Goal: Information Seeking & Learning: Learn about a topic

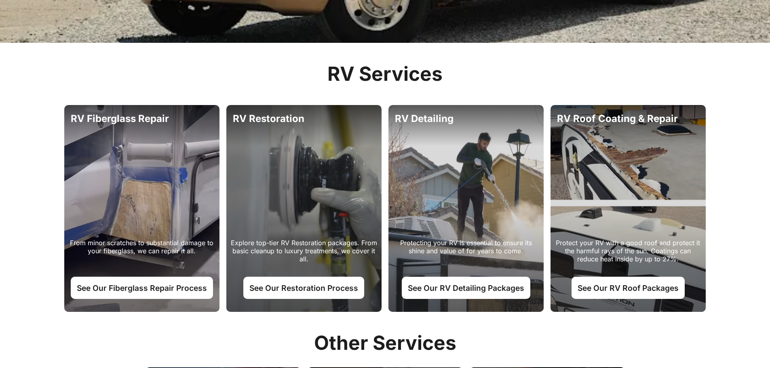
scroll to position [364, 0]
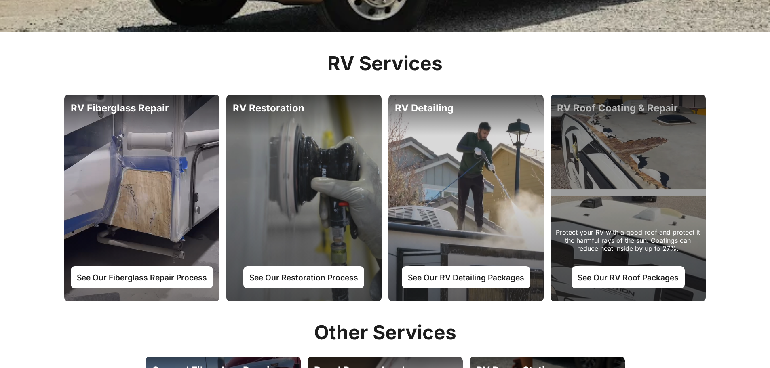
click at [631, 162] on div "Protect your RV with a good roof and protect it the harmful rays of the sun. Co…" at bounding box center [628, 198] width 155 height 207
click at [615, 277] on link "See Our RV Roof Packages" at bounding box center [628, 277] width 113 height 22
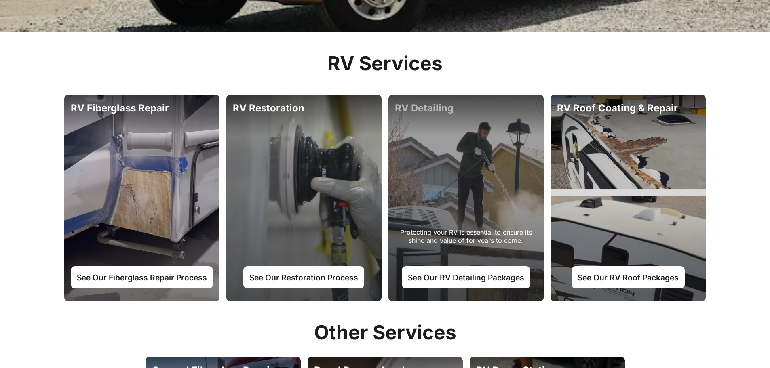
scroll to position [373, 0]
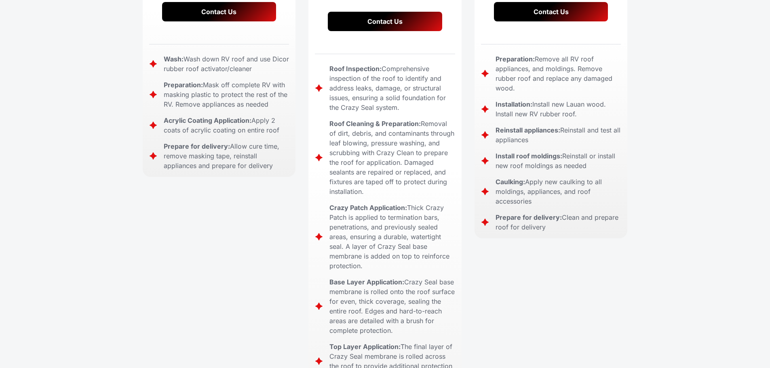
scroll to position [121, 0]
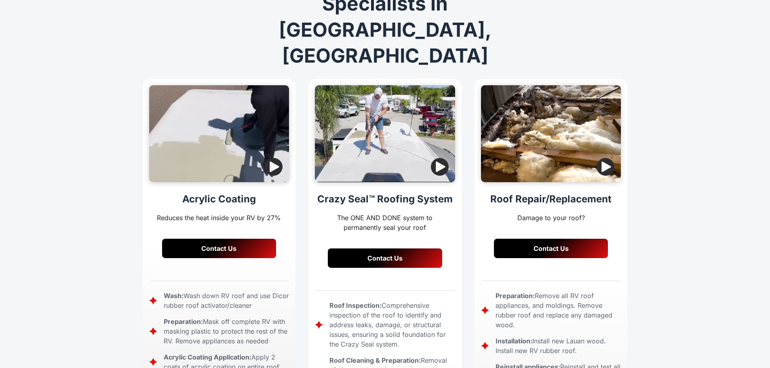
click at [440, 158] on img "button" at bounding box center [440, 167] width 18 height 18
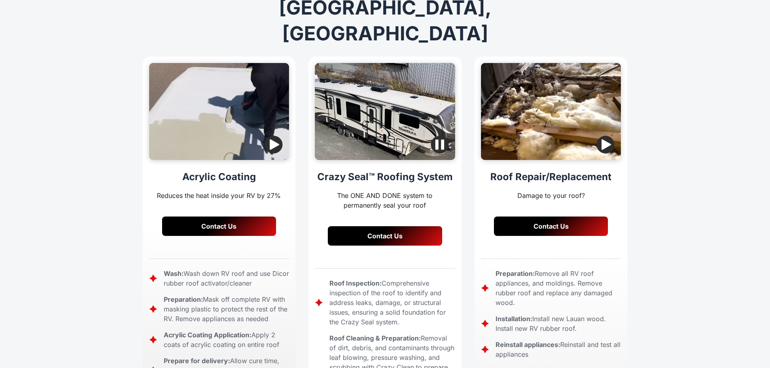
scroll to position [0, 0]
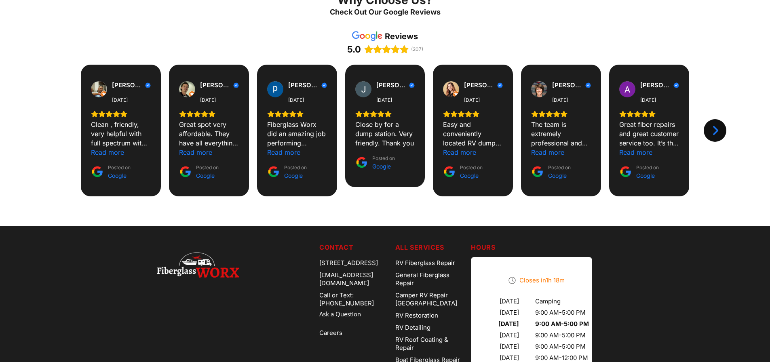
scroll to position [1132, 0]
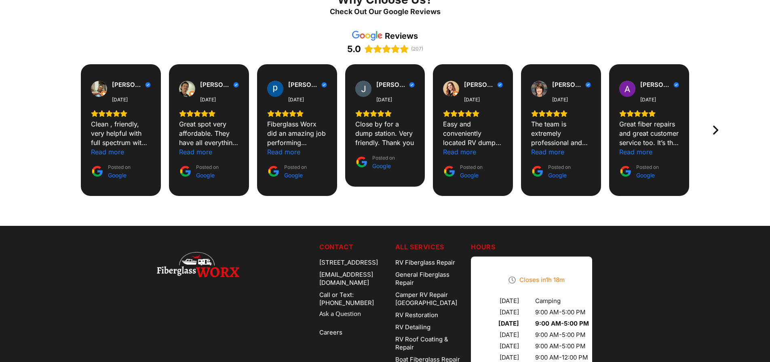
click at [714, 124] on icon "Next" at bounding box center [714, 129] width 11 height 11
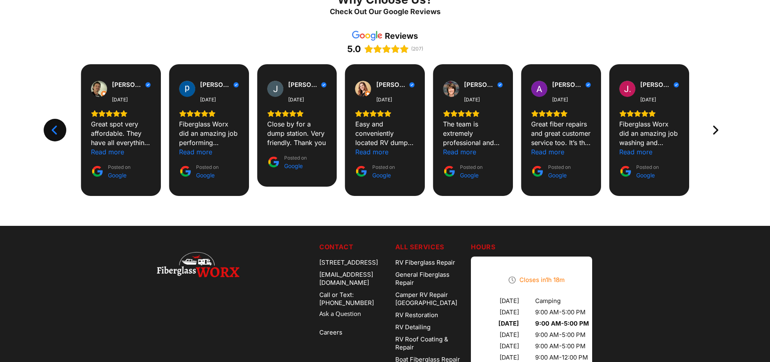
click at [709, 124] on icon "Next" at bounding box center [714, 129] width 11 height 11
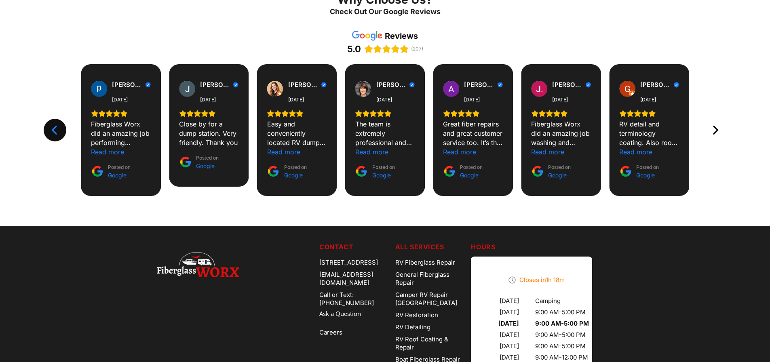
click at [713, 124] on icon "Next" at bounding box center [714, 129] width 11 height 11
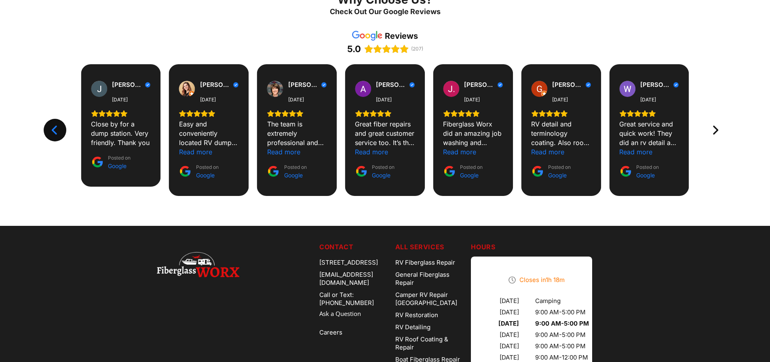
click at [713, 124] on icon "Next" at bounding box center [714, 129] width 11 height 11
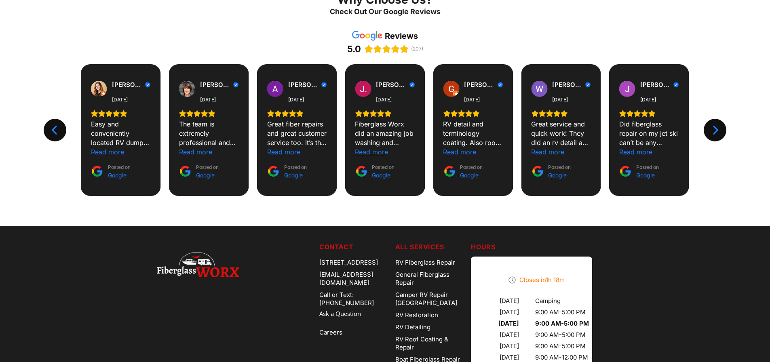
click at [372, 148] on div "Read more" at bounding box center [371, 152] width 33 height 9
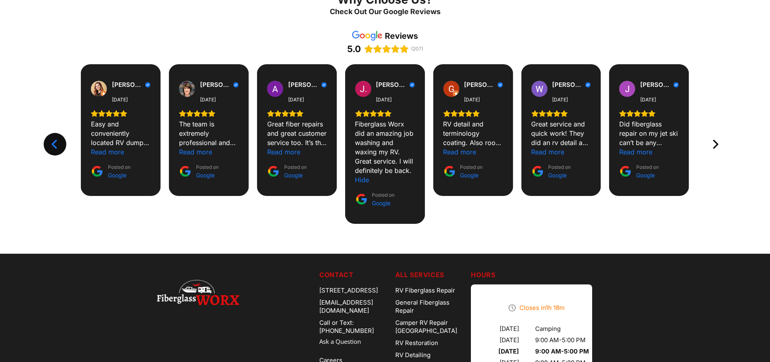
click at [713, 139] on icon "Next" at bounding box center [714, 144] width 11 height 11
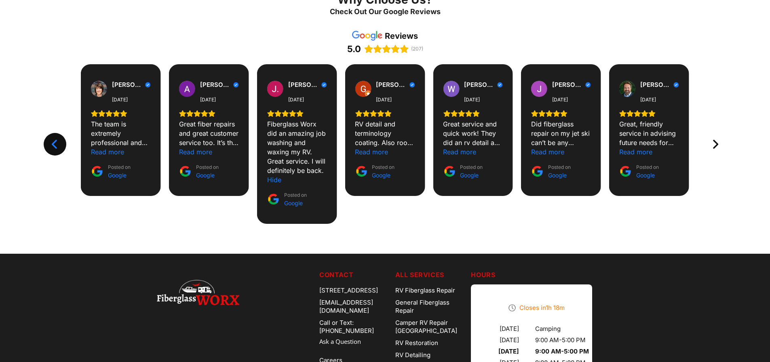
click at [716, 139] on icon "Next" at bounding box center [714, 144] width 11 height 11
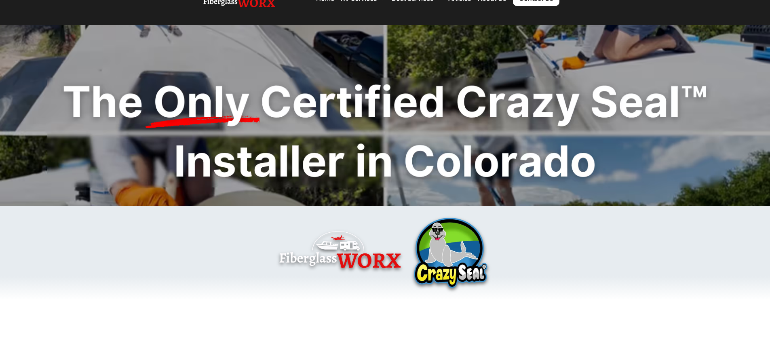
scroll to position [0, 0]
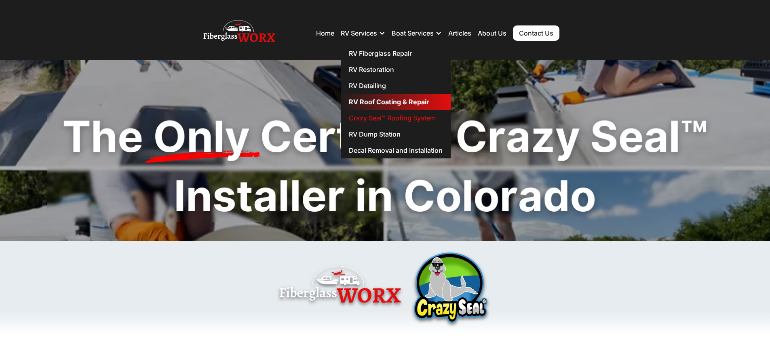
click at [376, 103] on link "RV Roof Coating & Repair" at bounding box center [396, 102] width 110 height 16
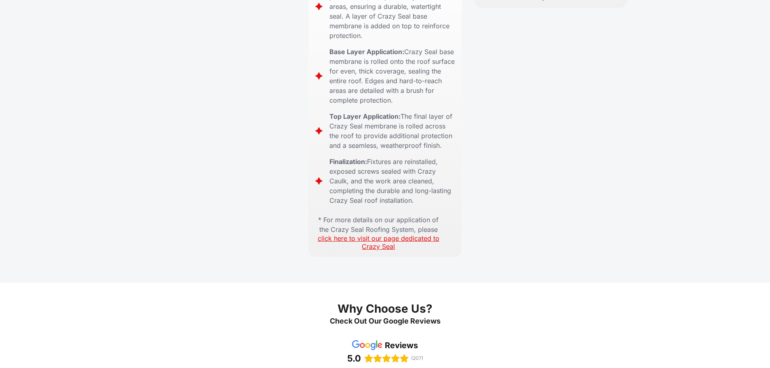
scroll to position [606, 0]
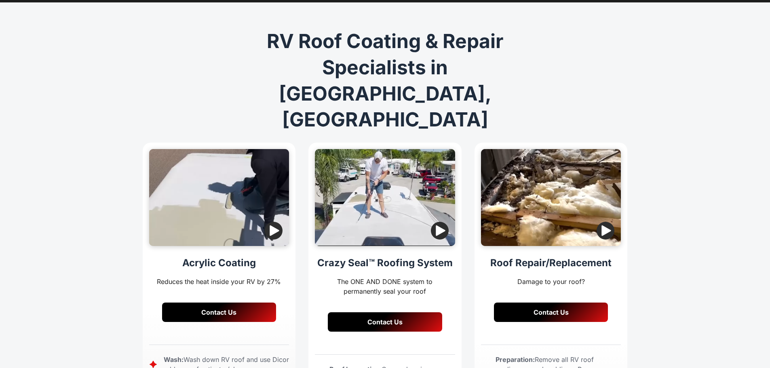
scroll to position [0, 0]
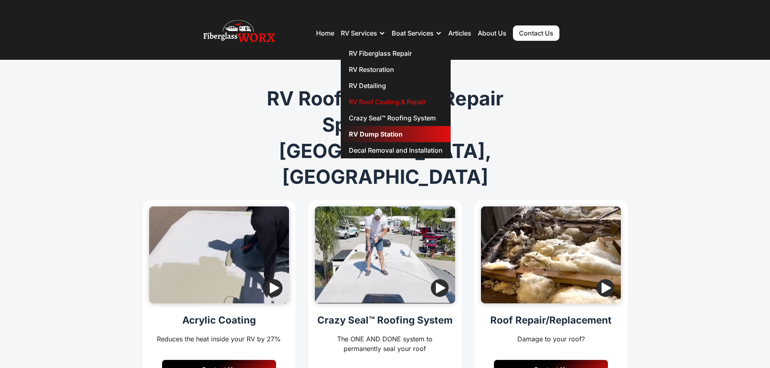
click at [369, 134] on link "RV Dump Station" at bounding box center [396, 134] width 110 height 16
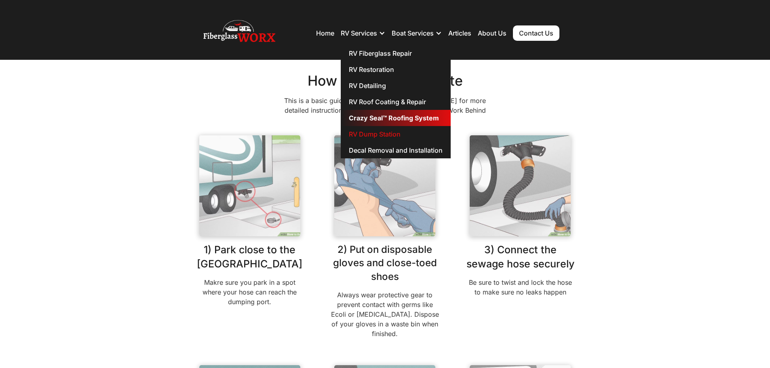
click at [378, 117] on link "Crazy Seal™ Roofing System" at bounding box center [396, 118] width 110 height 16
